Goal: Transaction & Acquisition: Obtain resource

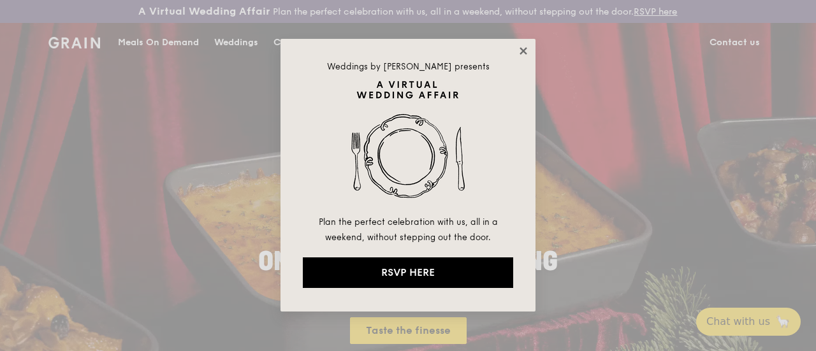
click at [524, 52] on icon at bounding box center [523, 50] width 7 height 7
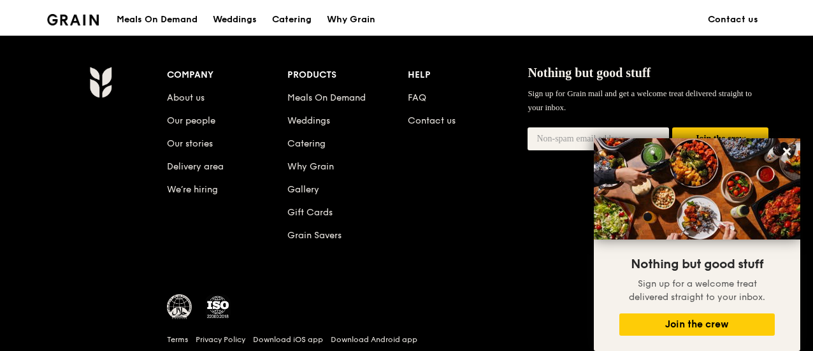
scroll to position [1313, 0]
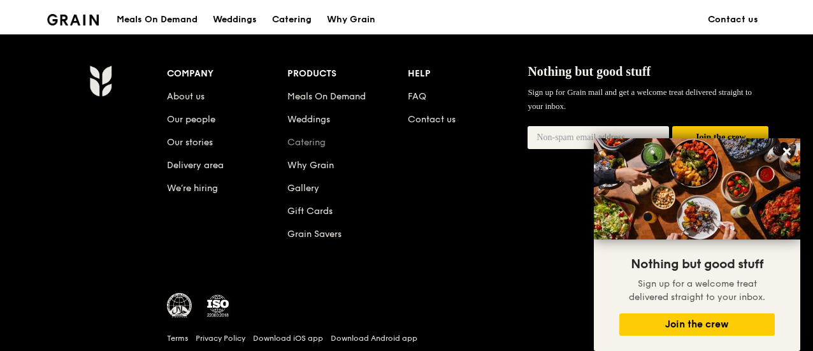
click at [317, 148] on link "Catering" at bounding box center [306, 142] width 38 height 11
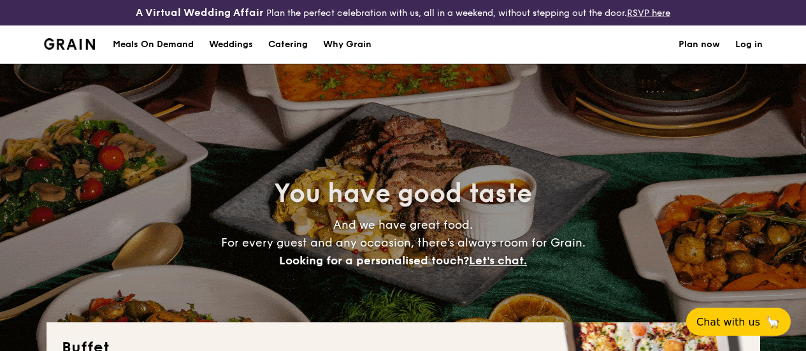
select select
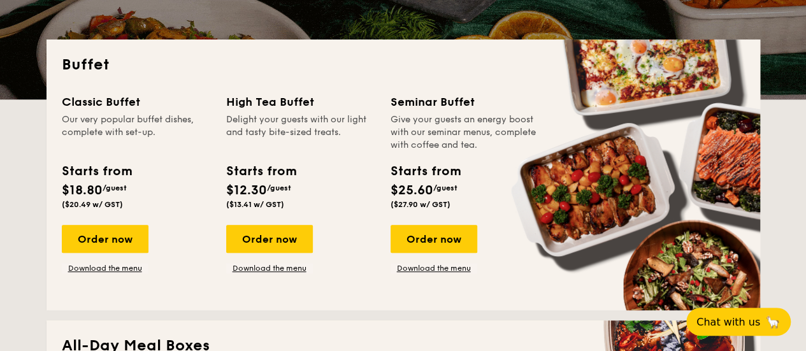
scroll to position [284, 0]
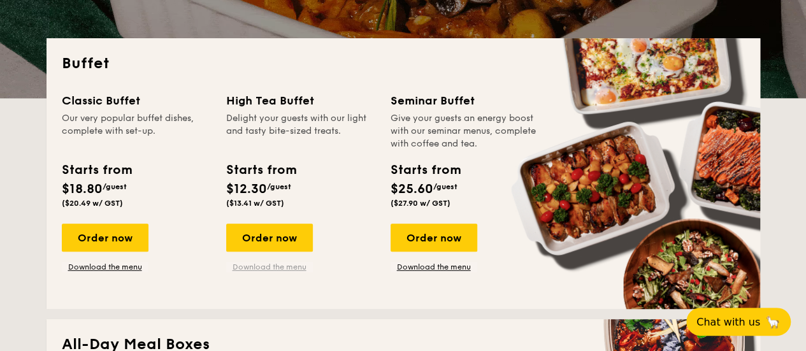
click at [294, 272] on link "Download the menu" at bounding box center [269, 267] width 87 height 10
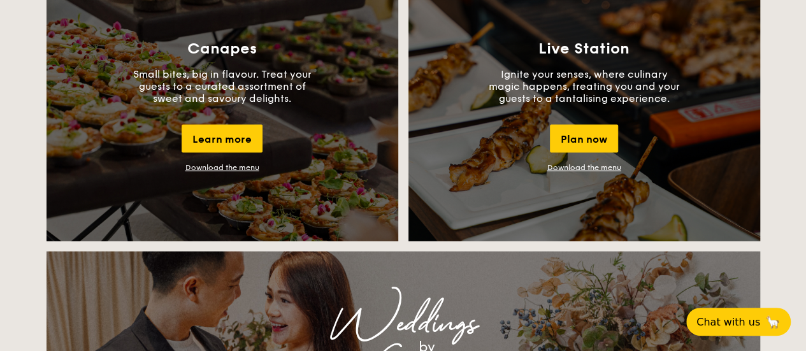
scroll to position [1196, 0]
click at [242, 143] on div "Learn more" at bounding box center [222, 138] width 81 height 28
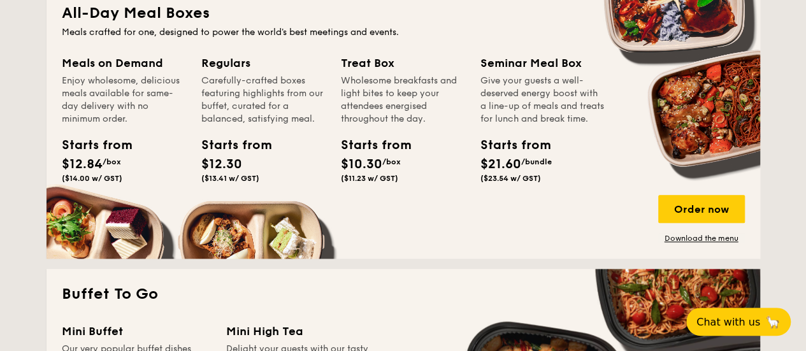
scroll to position [575, 0]
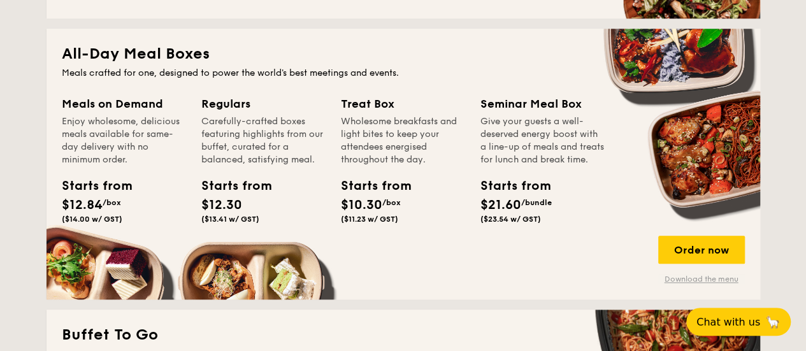
click at [709, 284] on link "Download the menu" at bounding box center [701, 279] width 87 height 10
